Goal: Task Accomplishment & Management: Use online tool/utility

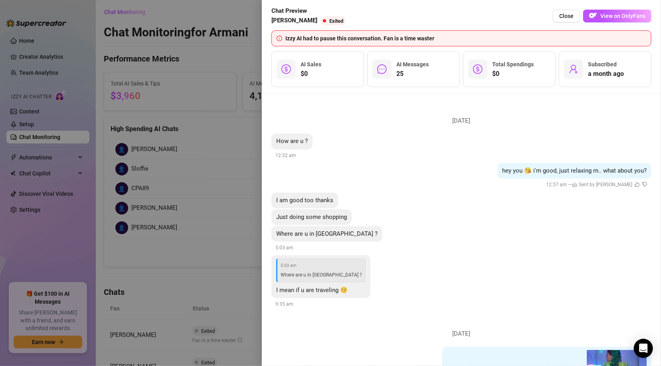
scroll to position [254, 0]
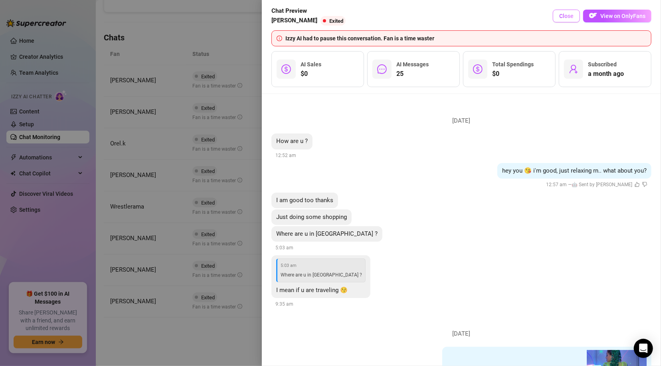
click at [564, 17] on span "Close" at bounding box center [566, 16] width 14 height 6
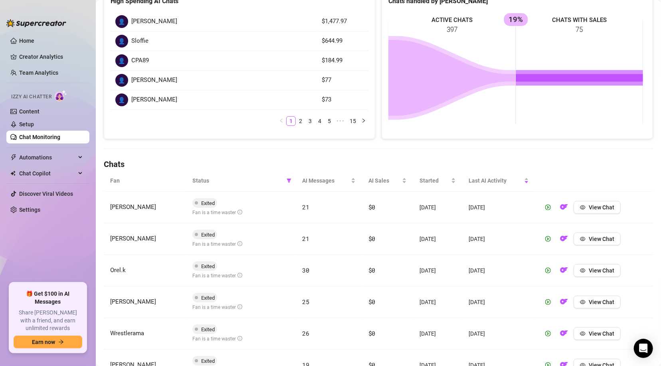
scroll to position [110, 0]
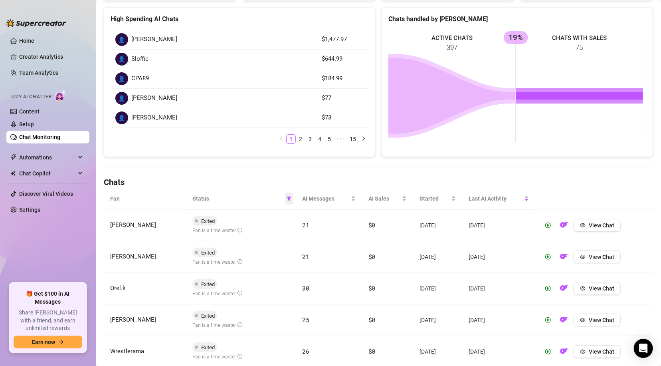
click at [287, 198] on icon "filter" at bounding box center [289, 198] width 5 height 5
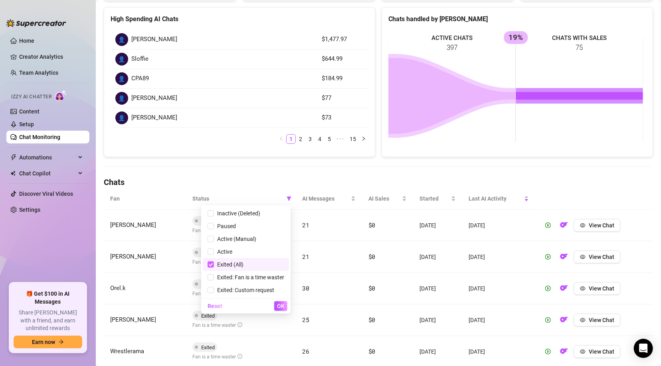
click at [206, 264] on li "Exited (All)" at bounding box center [246, 264] width 86 height 13
checkbox input "false"
click at [280, 307] on span "OK" at bounding box center [281, 306] width 8 height 6
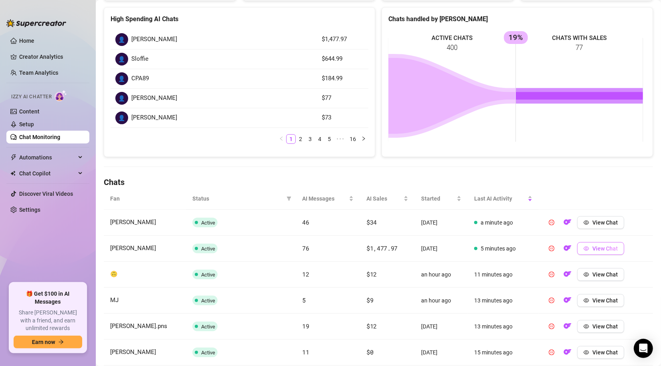
click at [607, 250] on span "View Chat" at bounding box center [606, 248] width 26 height 6
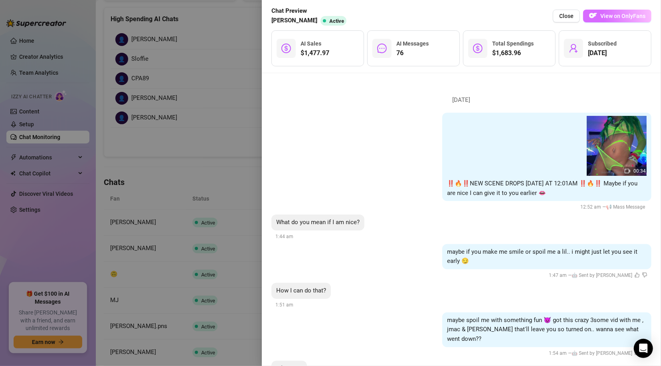
click at [636, 19] on button "View on OnlyFans" at bounding box center [617, 16] width 68 height 13
click at [564, 14] on span "Close" at bounding box center [566, 16] width 14 height 6
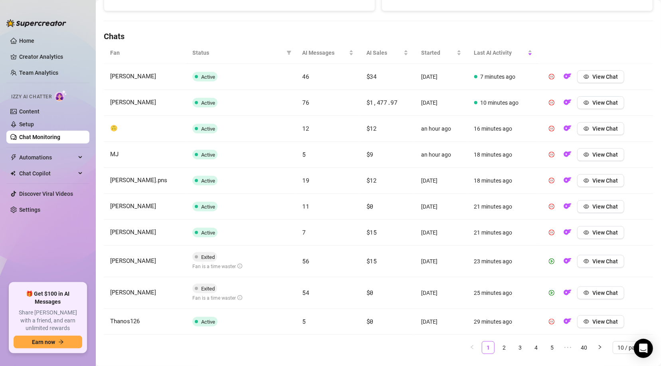
scroll to position [272, 0]
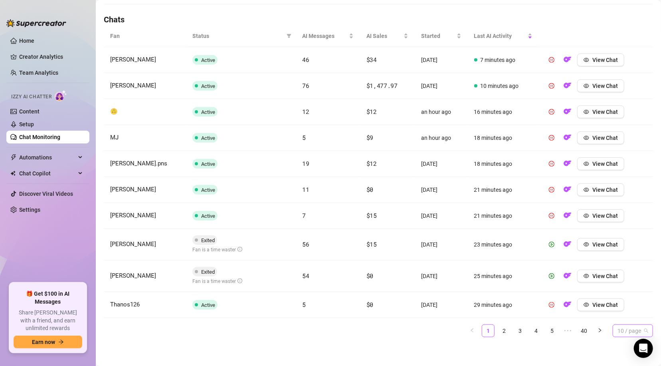
click at [626, 333] on span "10 / page" at bounding box center [633, 331] width 31 height 12
click at [624, 314] on div "100 / page" at bounding box center [633, 314] width 28 height 9
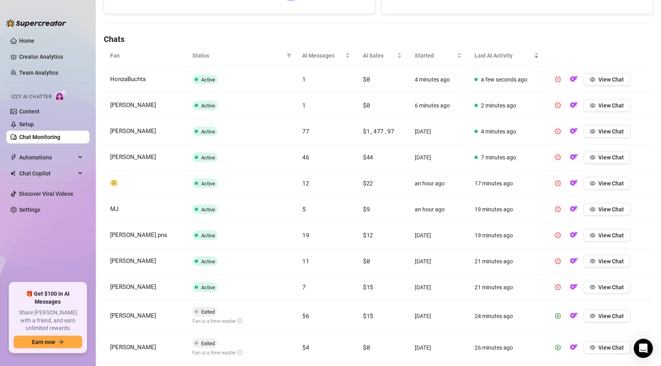
scroll to position [275, 0]
